Goal: Answer question/provide support

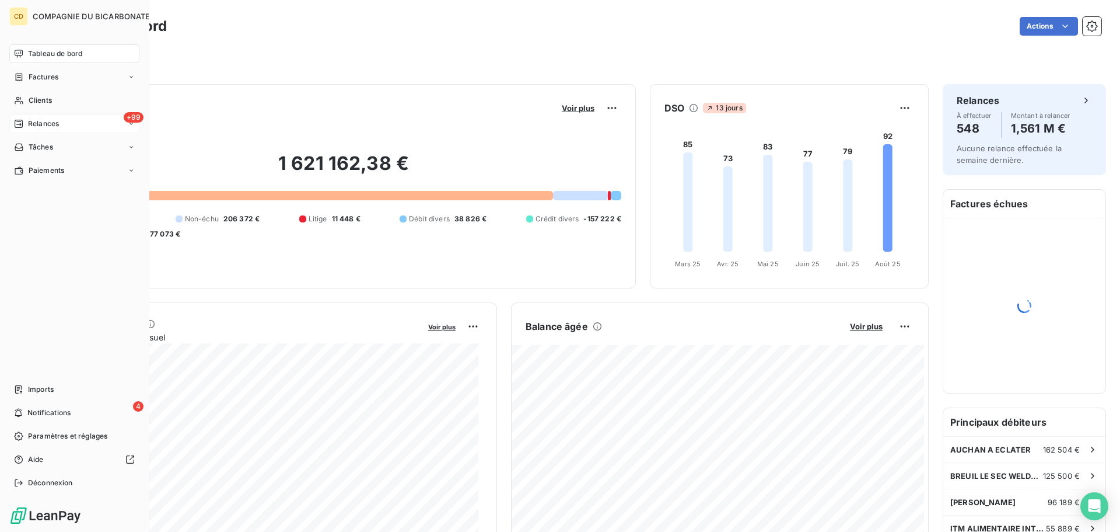
click at [20, 120] on icon at bounding box center [19, 124] width 8 height 8
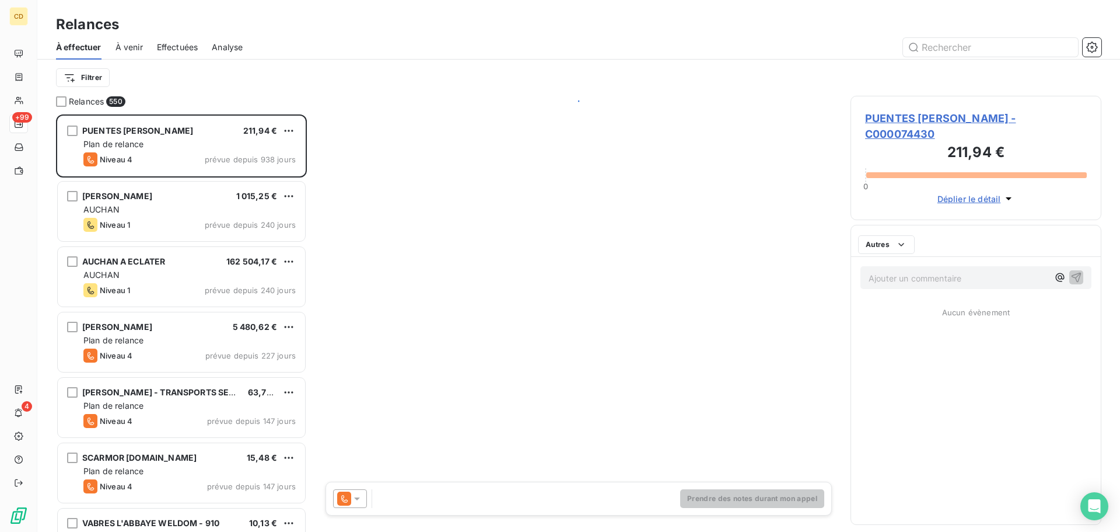
scroll to position [408, 242]
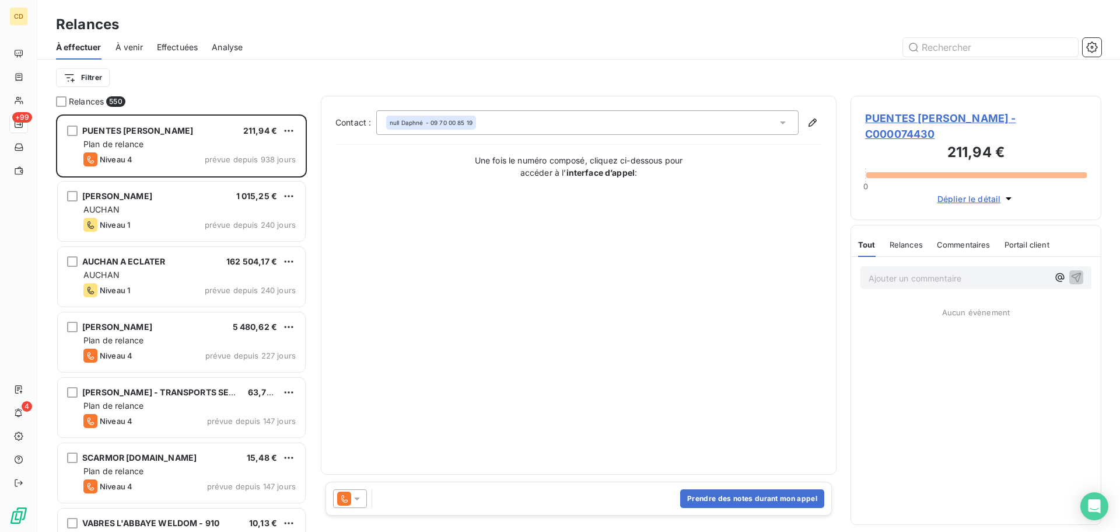
click at [191, 41] on span "Effectuées" at bounding box center [177, 47] width 41 height 12
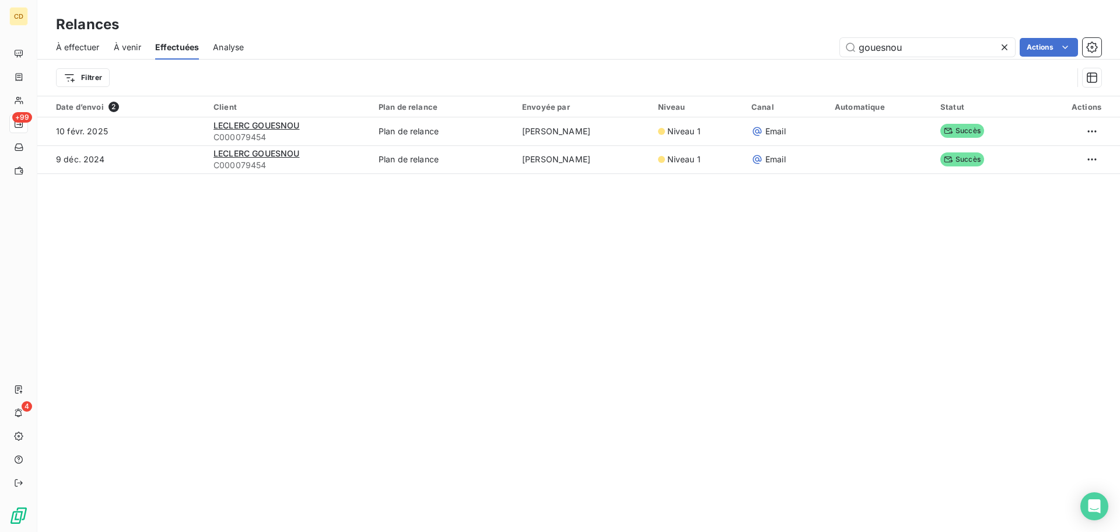
click at [812, 57] on div "À effectuer À venir Effectuées Analyse gouesnou Actions" at bounding box center [578, 47] width 1083 height 25
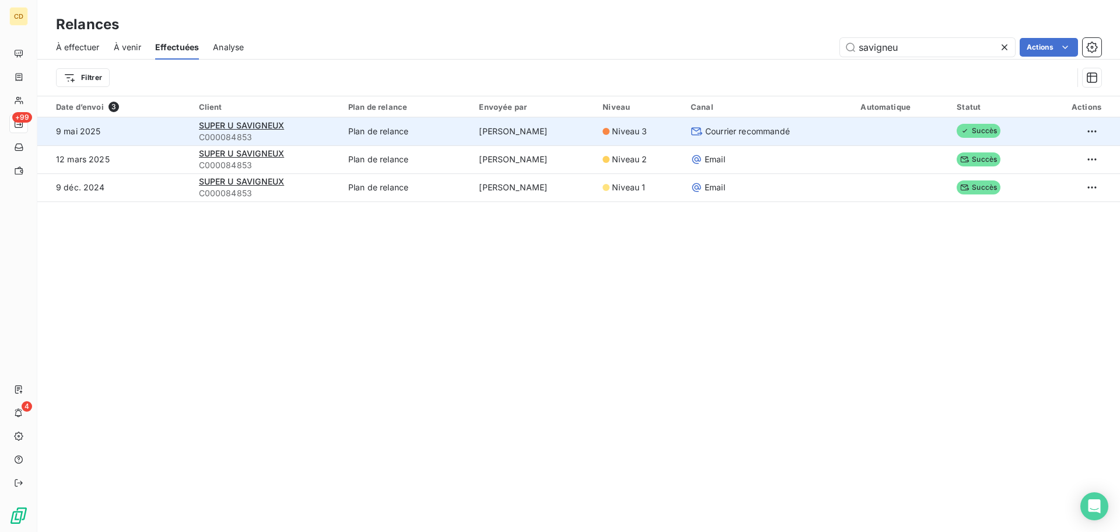
type input "savigneu"
click at [239, 130] on div "SUPER U SAVIGNEUX" at bounding box center [266, 126] width 135 height 12
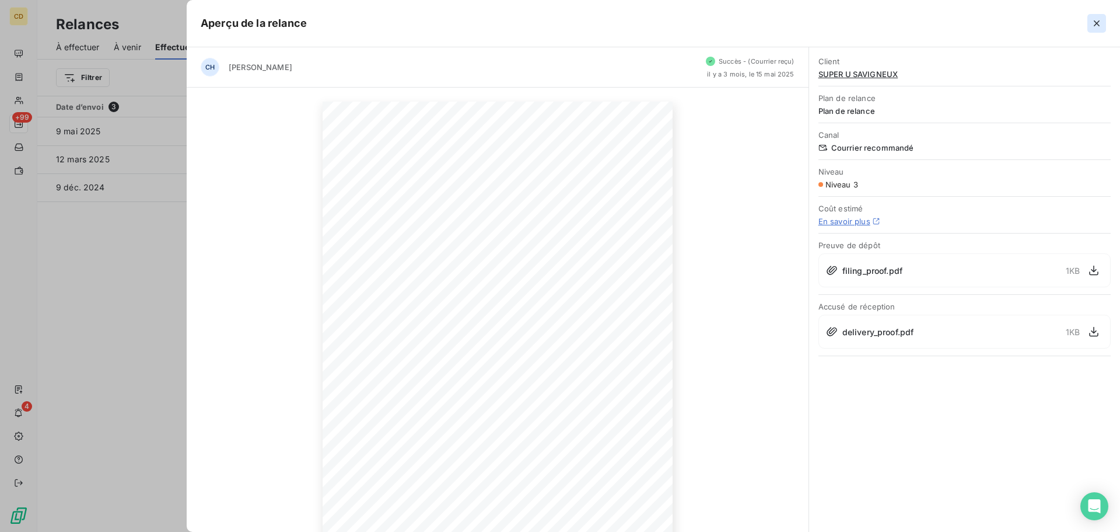
click at [1098, 18] on icon "button" at bounding box center [1097, 24] width 12 height 12
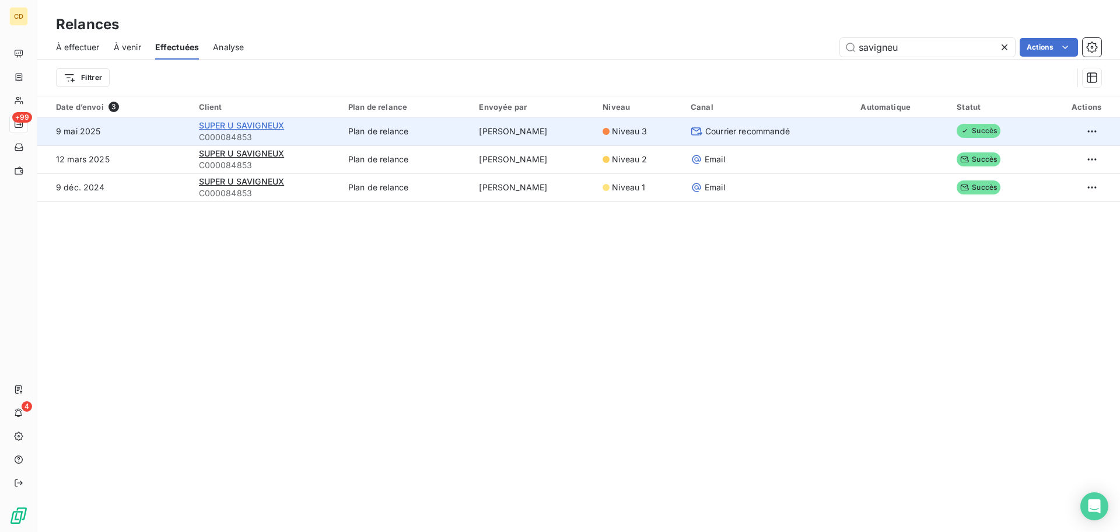
click at [232, 127] on span "SUPER U SAVIGNEUX" at bounding box center [242, 125] width 86 height 10
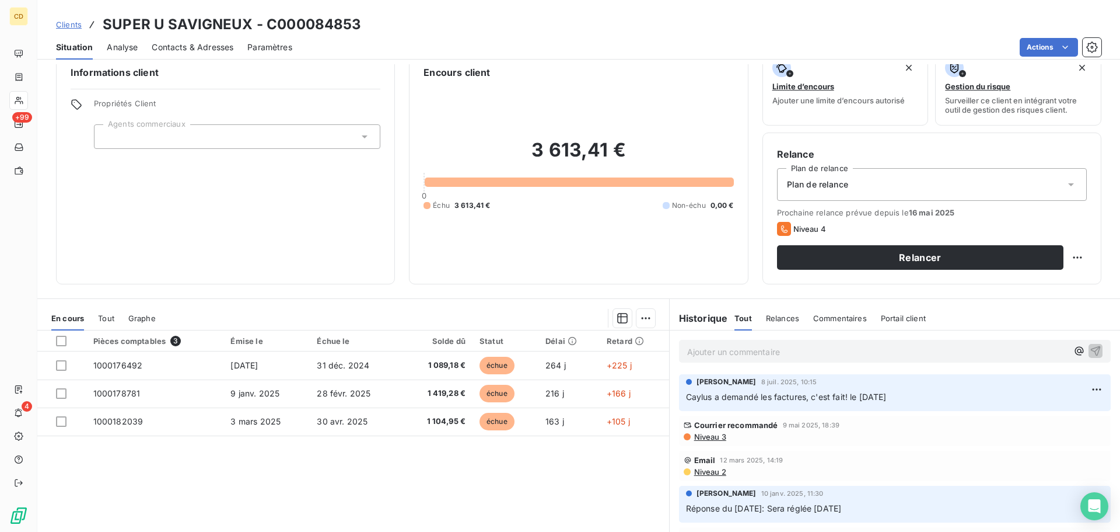
scroll to position [79, 0]
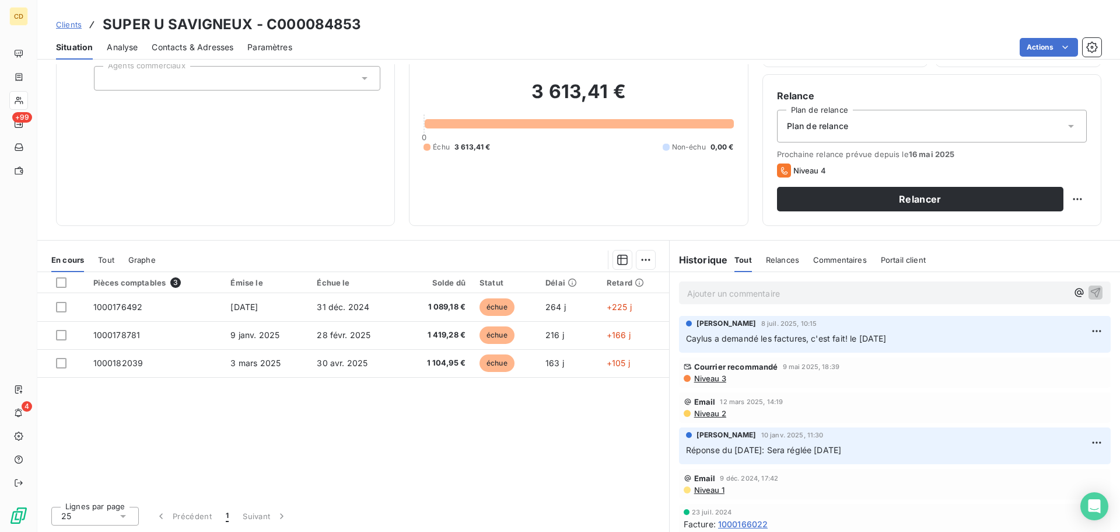
click at [201, 46] on span "Contacts & Adresses" at bounding box center [193, 47] width 82 height 12
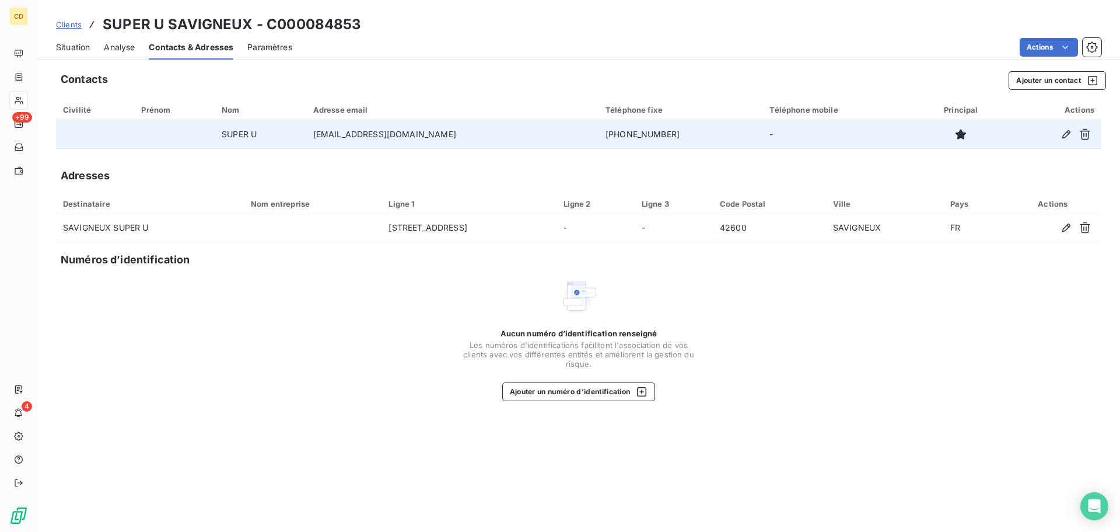
drag, startPoint x: 477, startPoint y: 136, endPoint x: 313, endPoint y: 142, distance: 163.5
click at [313, 142] on td "superu.savigneux.eldph@systeme-u.fr" at bounding box center [452, 134] width 292 height 28
copy td "superu.savigneux.eldph@systeme-u.fr"
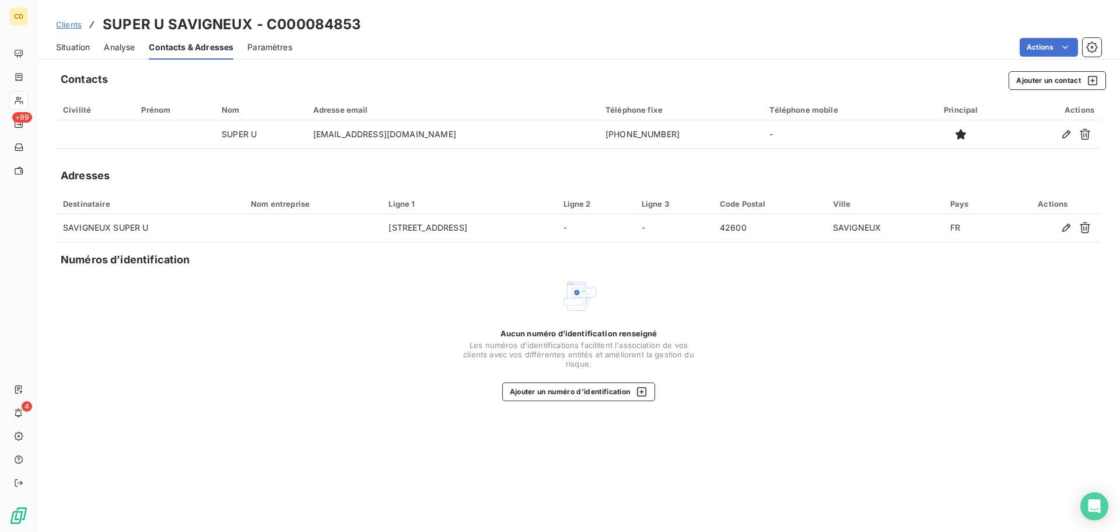
click at [86, 48] on span "Situation" at bounding box center [73, 47] width 34 height 12
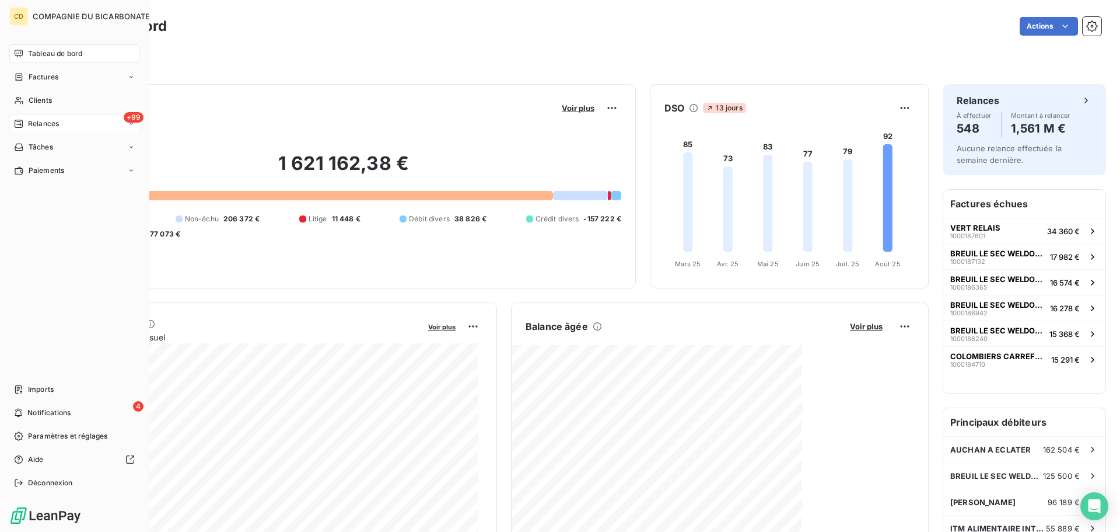
click at [63, 127] on div "+99 Relances" at bounding box center [74, 123] width 130 height 19
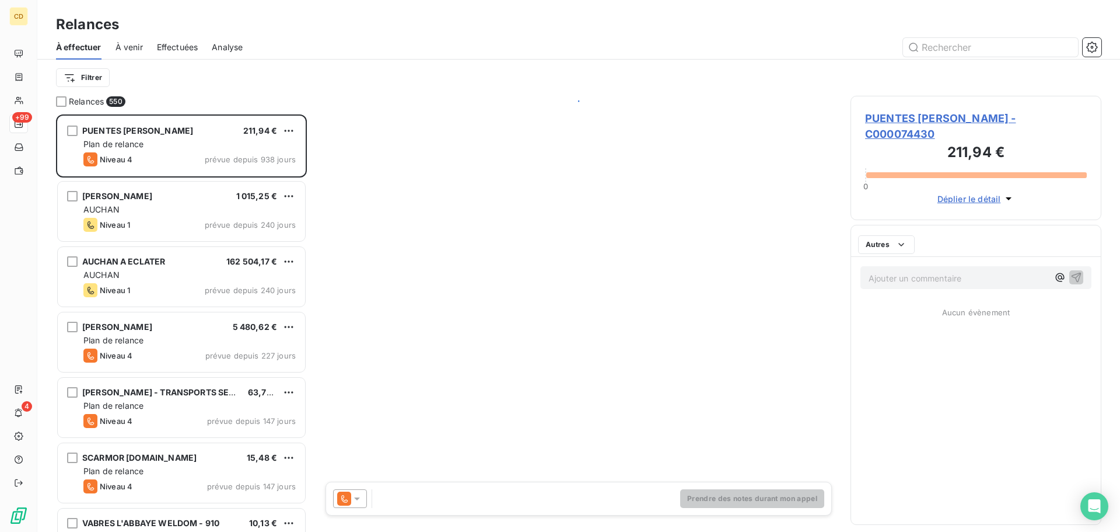
scroll to position [408, 242]
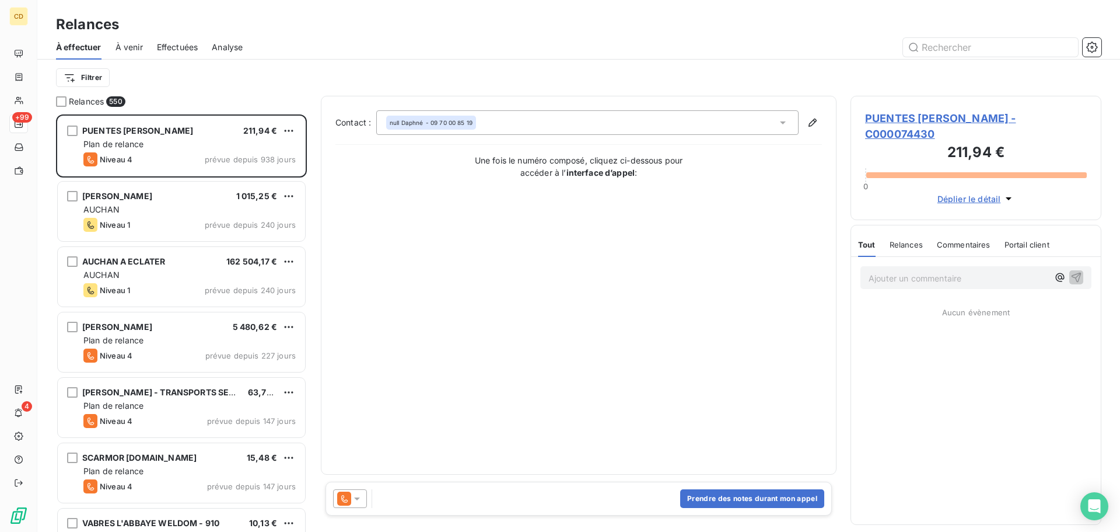
click at [186, 43] on span "Effectuées" at bounding box center [177, 47] width 41 height 12
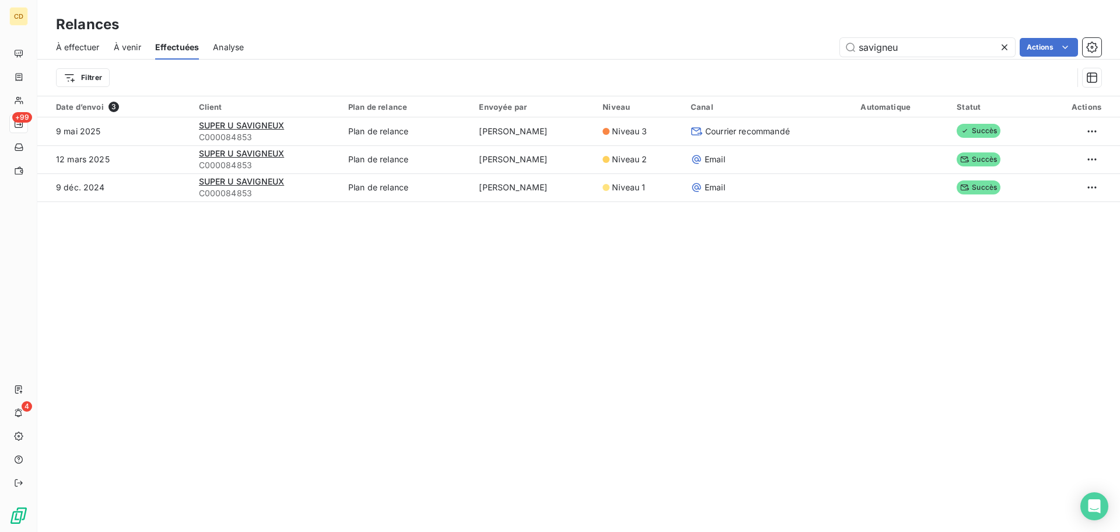
drag, startPoint x: 952, startPoint y: 39, endPoint x: 777, endPoint y: 47, distance: 175.9
click at [555, 47] on div "savigneu Actions" at bounding box center [680, 47] width 844 height 19
type input "savigneu"
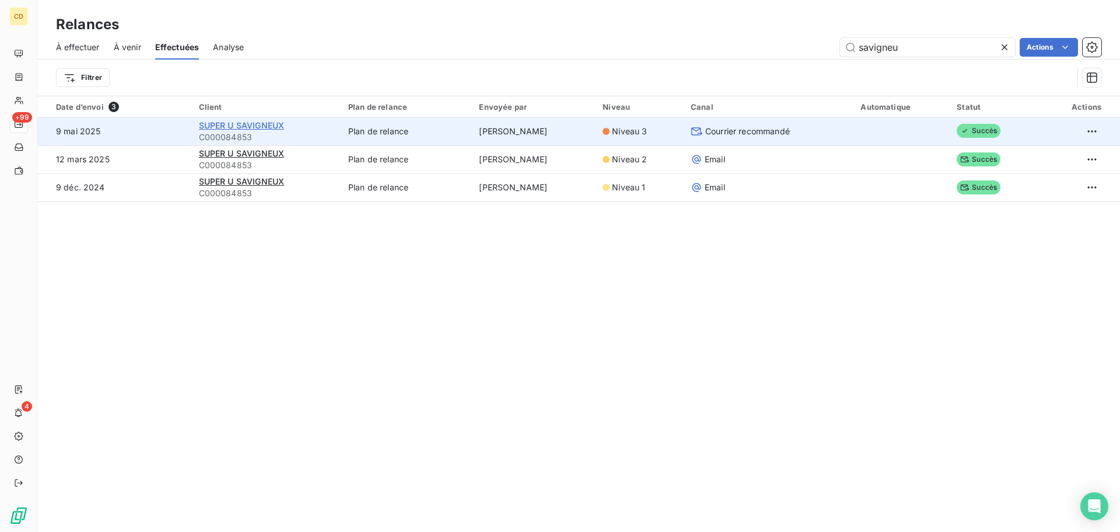
click at [236, 128] on span "SUPER U SAVIGNEUX" at bounding box center [242, 125] width 86 height 10
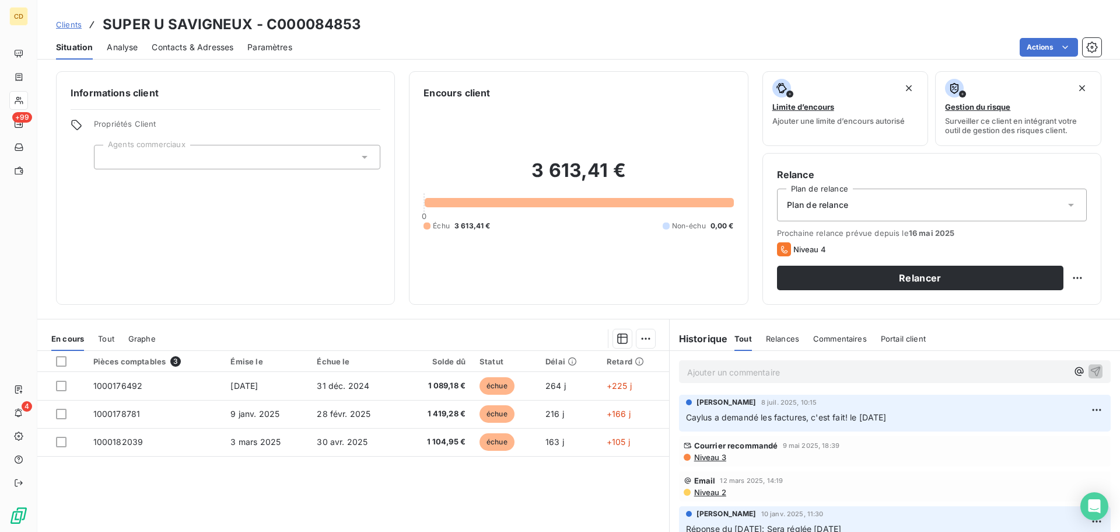
click at [555, 230] on div "Ajouter un commentaire ﻿" at bounding box center [895, 371] width 450 height 41
click at [555, 230] on div "Ajouter un commentaire ﻿" at bounding box center [895, 371] width 432 height 23
click at [555, 230] on p "Ajouter un commentaire ﻿" at bounding box center [877, 372] width 380 height 15
click at [555, 230] on p "Caylus le 13/08:" at bounding box center [877, 371] width 380 height 13
click at [555, 230] on span "Relances" at bounding box center [782, 338] width 33 height 9
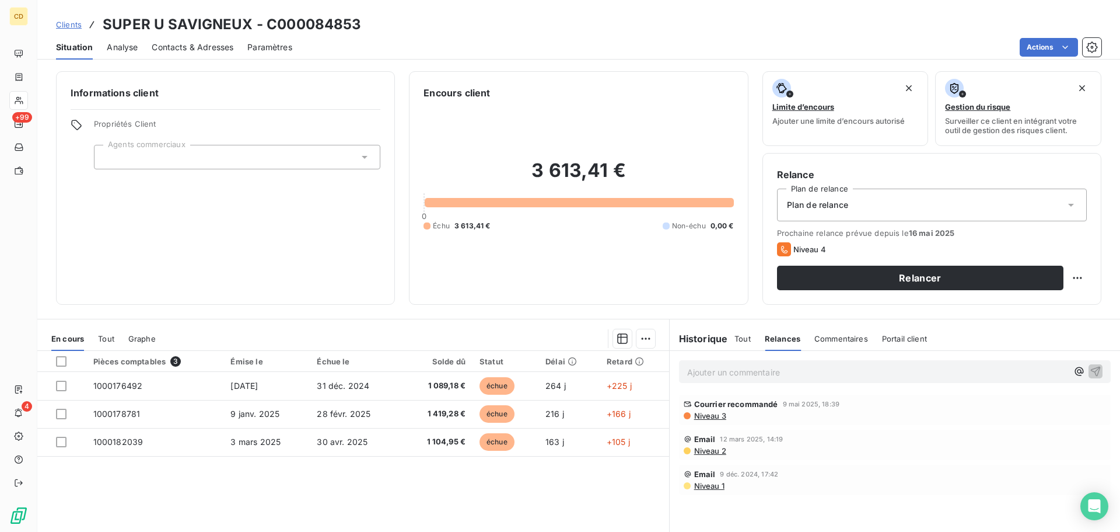
click at [555, 230] on span "Relances" at bounding box center [783, 338] width 36 height 9
click at [555, 230] on div "Tout Relances Commentaires Portail client" at bounding box center [831, 338] width 193 height 25
click at [555, 230] on span "Tout" at bounding box center [743, 338] width 16 height 9
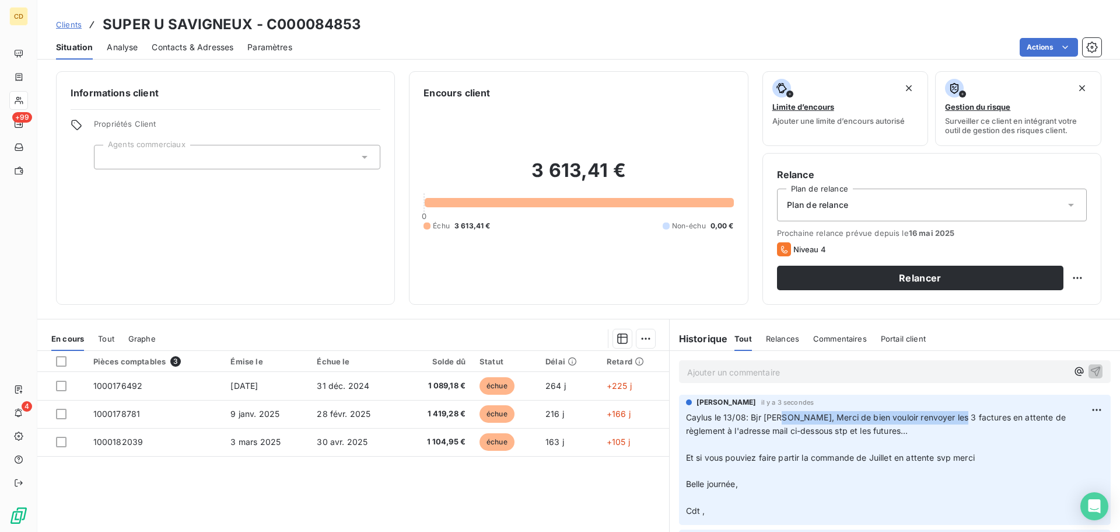
drag, startPoint x: 785, startPoint y: 422, endPoint x: 959, endPoint y: 420, distance: 173.9
click at [555, 230] on p "Caylus le 13/08: Bjr [PERSON_NAME], Merci de bien vouloir renvoyer les 3 factur…" at bounding box center [895, 464] width 418 height 107
click at [555, 230] on span "Caylus le 13/08: Bjr [PERSON_NAME], Merci de bien vouloir renvoyer les 3 factur…" at bounding box center [877, 423] width 382 height 23
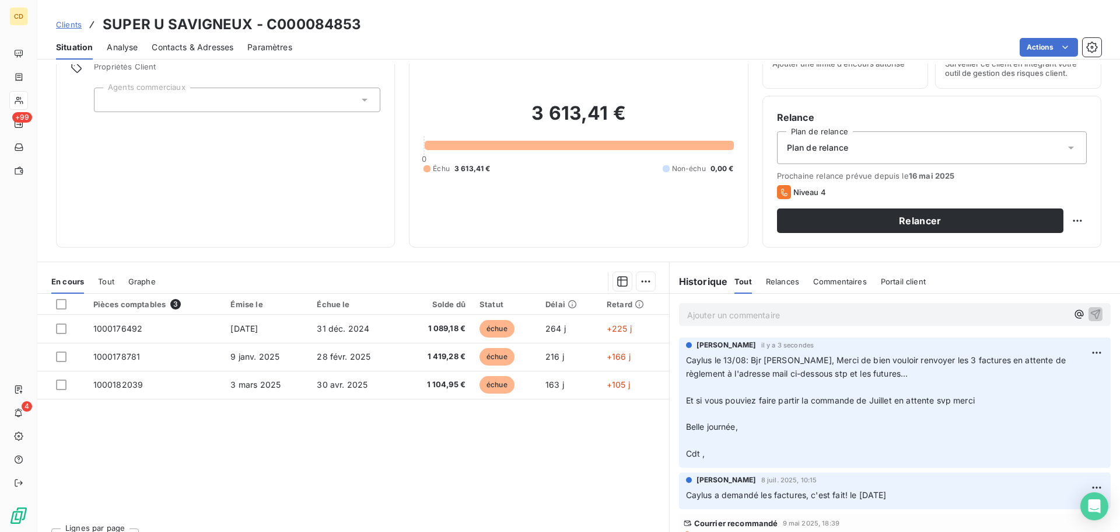
scroll to position [79, 0]
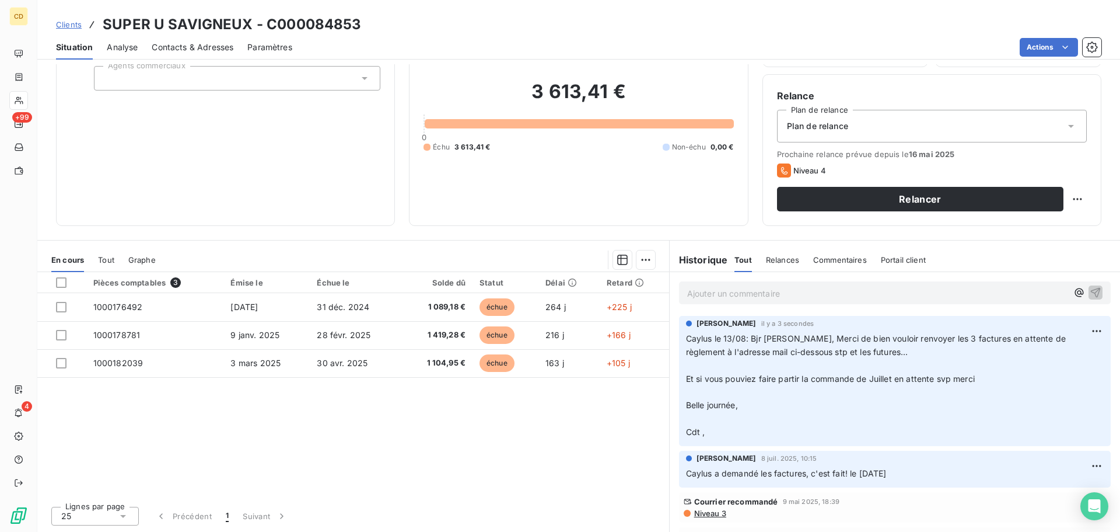
click at [555, 230] on p "Ajouter un commentaire ﻿" at bounding box center [877, 293] width 380 height 15
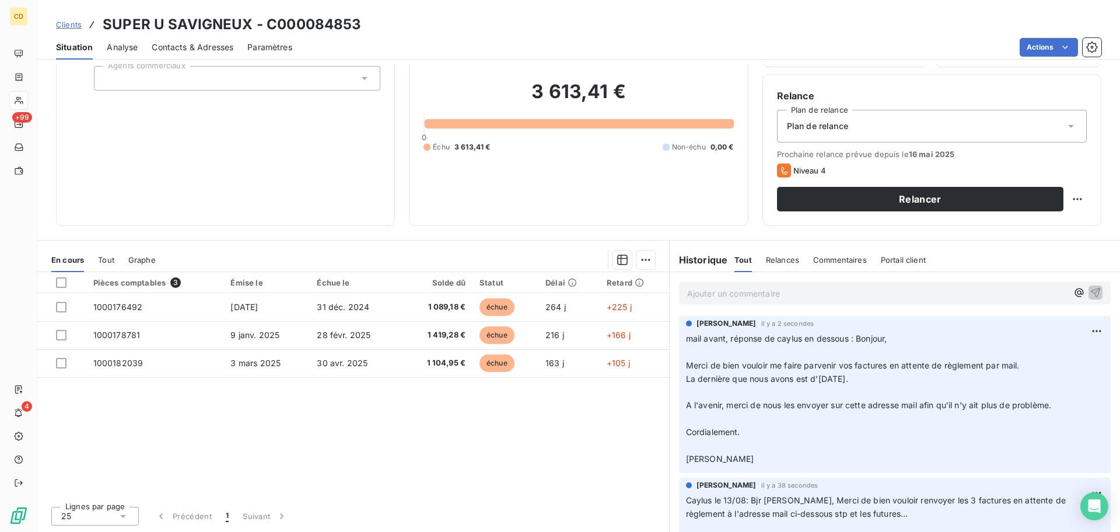
click at [555, 230] on div "Ajouter un commentaire ﻿" at bounding box center [895, 292] width 432 height 23
click at [555, 230] on div "Ajouter un commentaire ﻿" at bounding box center [877, 293] width 380 height 16
click at [555, 230] on p "Ajouter un commentaire ﻿" at bounding box center [877, 293] width 380 height 15
click at [555, 230] on p "Réponse :" at bounding box center [877, 292] width 380 height 13
